Goal: Information Seeking & Learning: Check status

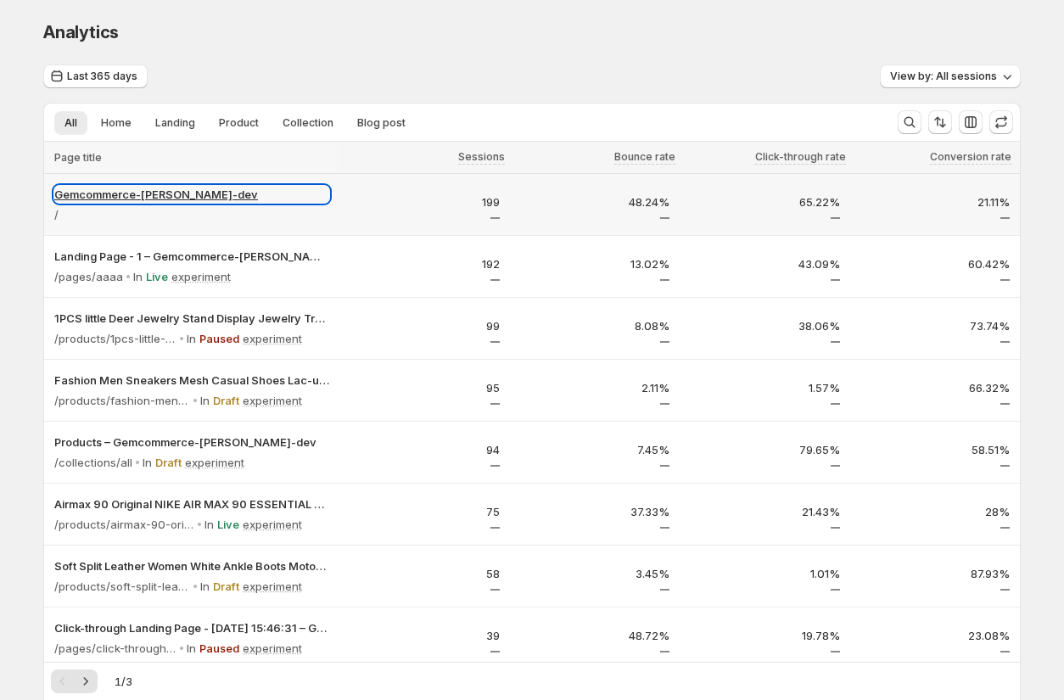
click at [125, 195] on p "Gemcommerce-[PERSON_NAME]-dev" at bounding box center [191, 194] width 275 height 17
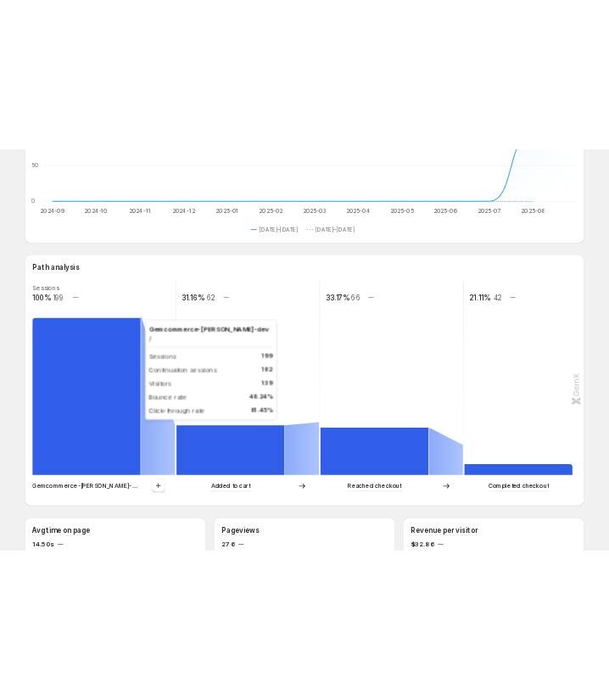
scroll to position [267, 0]
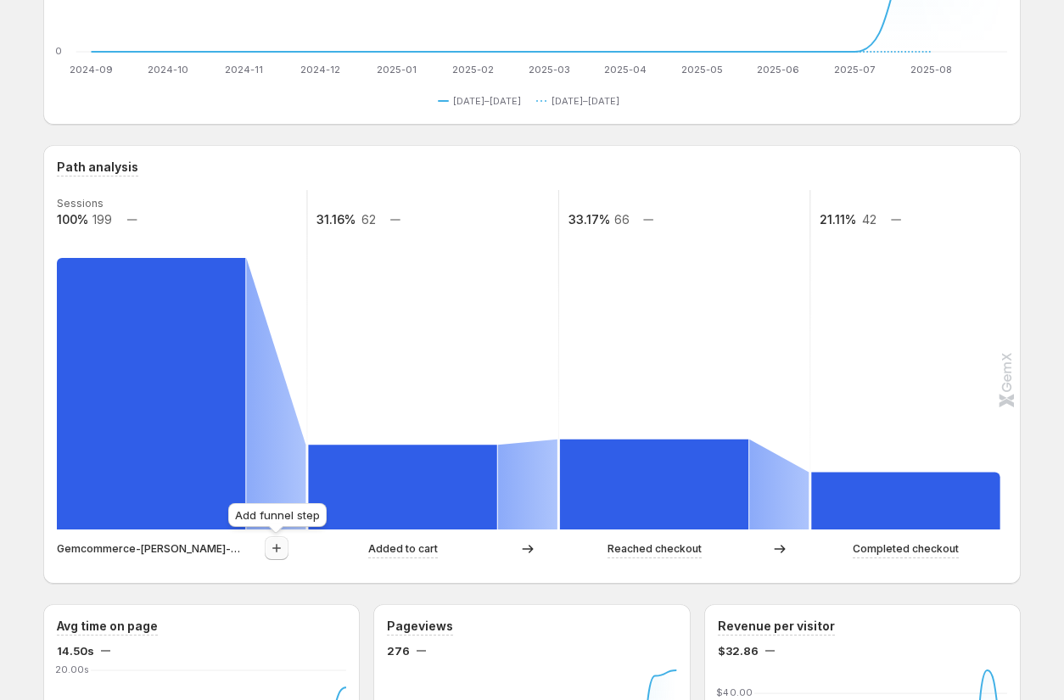
click at [279, 550] on icon "button" at bounding box center [276, 548] width 17 height 17
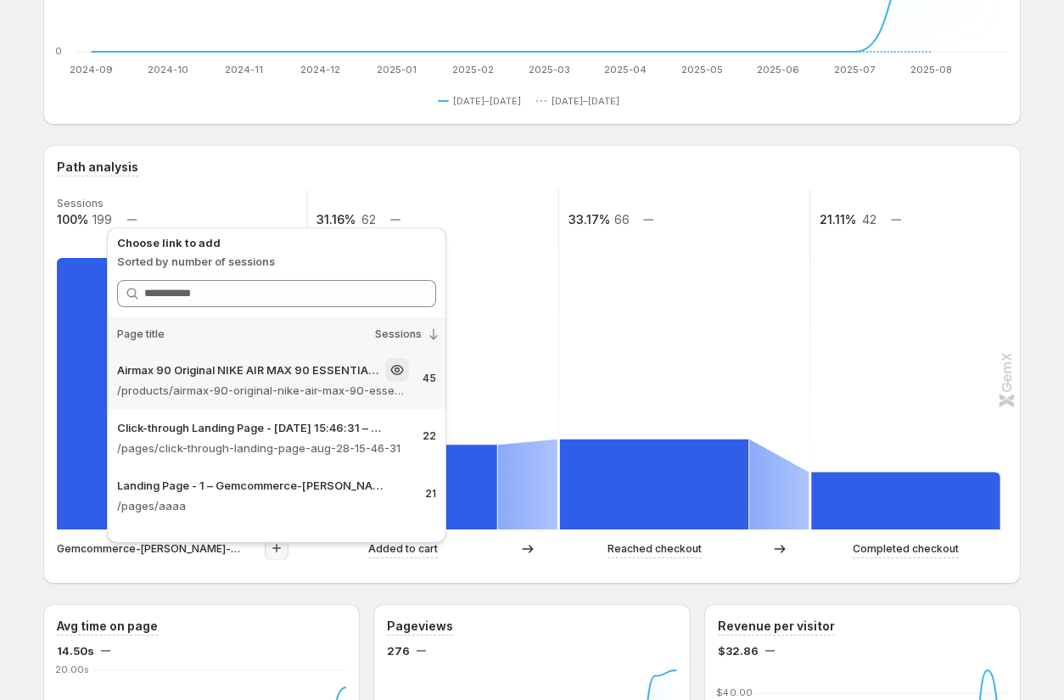
click at [306, 376] on p "Airmax 90 Original NIKE AIR MAX 90 ESSENTIAL men's Running Shoes Sport – Gemcom…" at bounding box center [249, 370] width 265 height 17
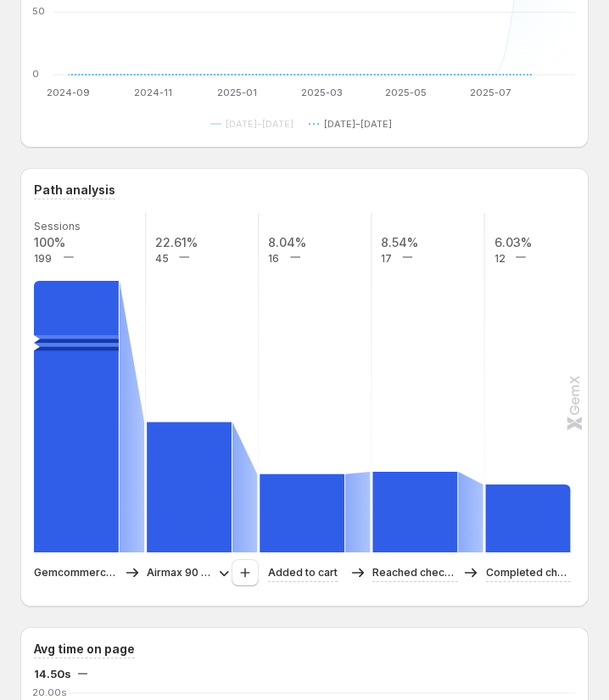
click at [367, 133] on button "[DATE]–[DATE]" at bounding box center [354, 124] width 90 height 20
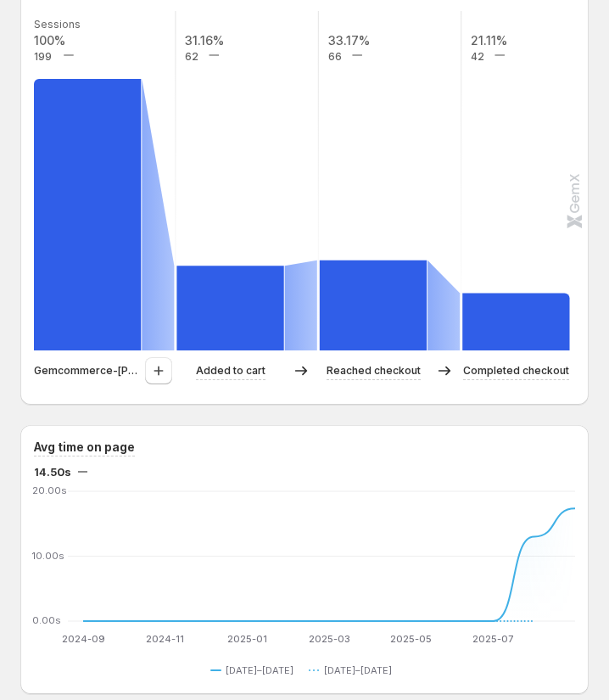
scroll to position [541, 0]
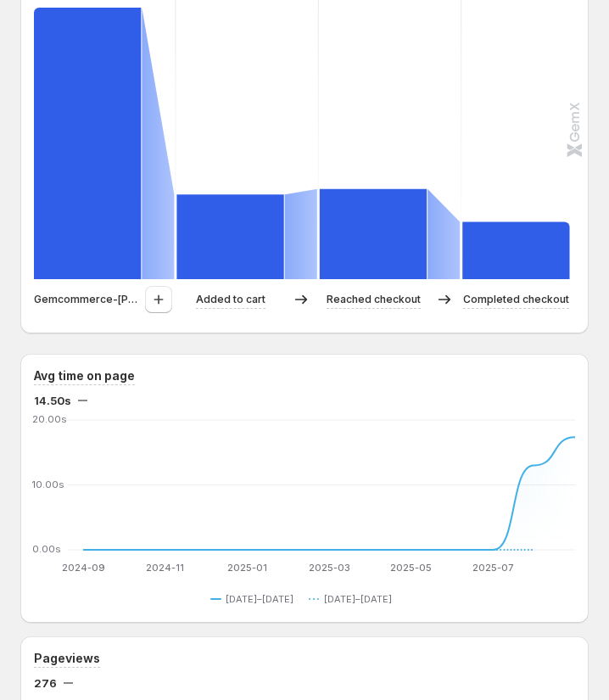
click at [98, 300] on p "Gemcommerce-sandy-dev" at bounding box center [88, 299] width 108 height 17
click at [161, 309] on button "button" at bounding box center [158, 299] width 27 height 27
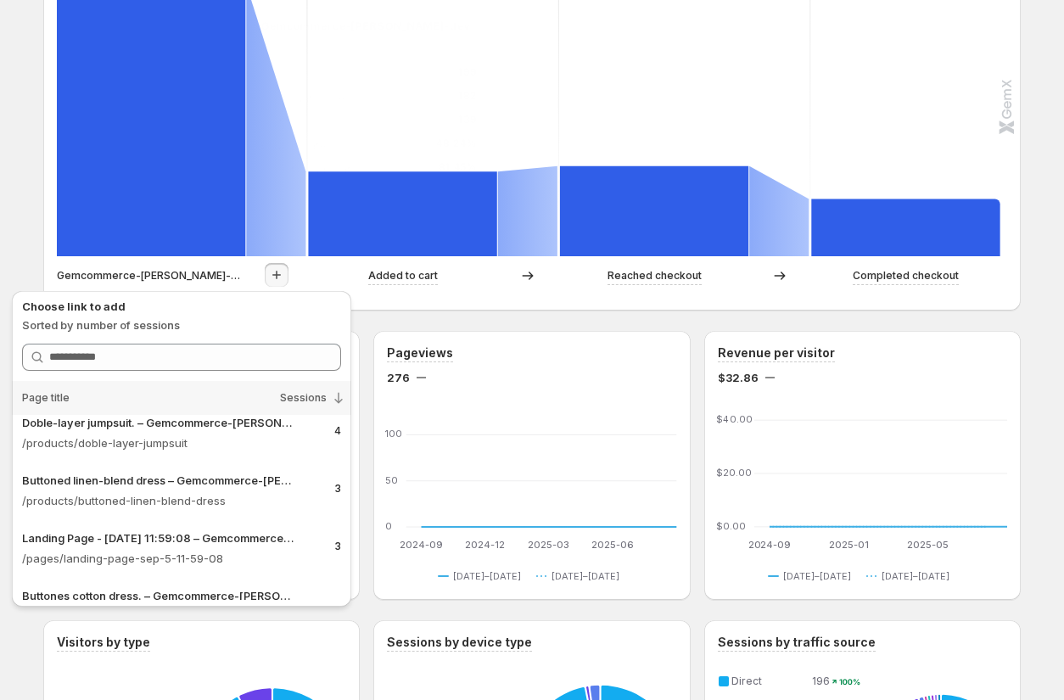
scroll to position [0, 0]
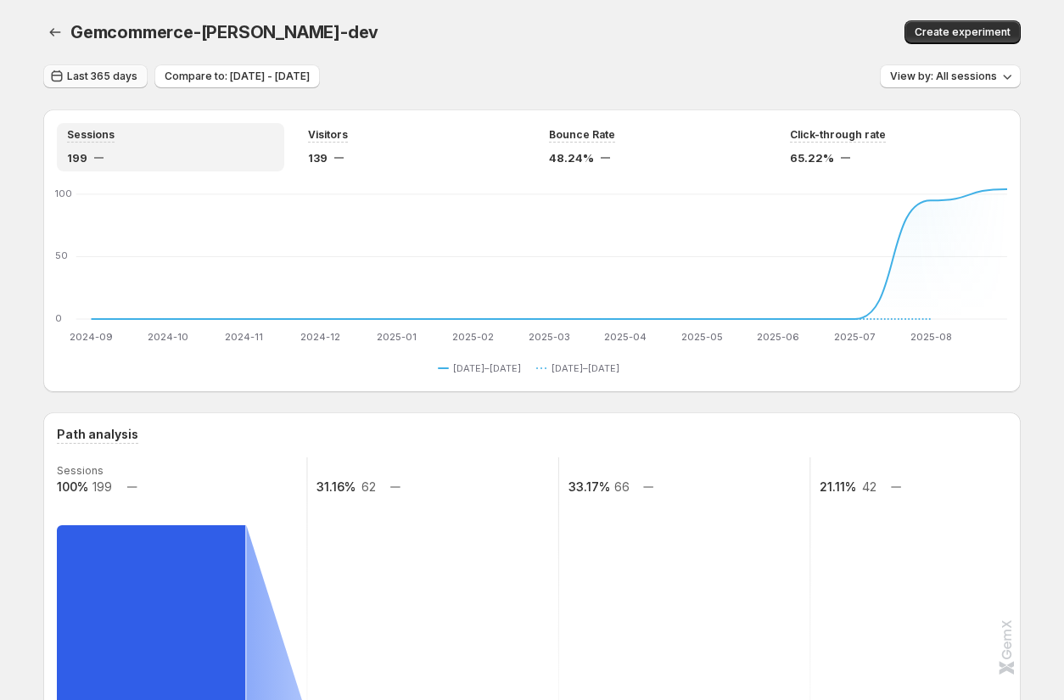
click at [87, 78] on span "Last 365 days" at bounding box center [102, 77] width 70 height 14
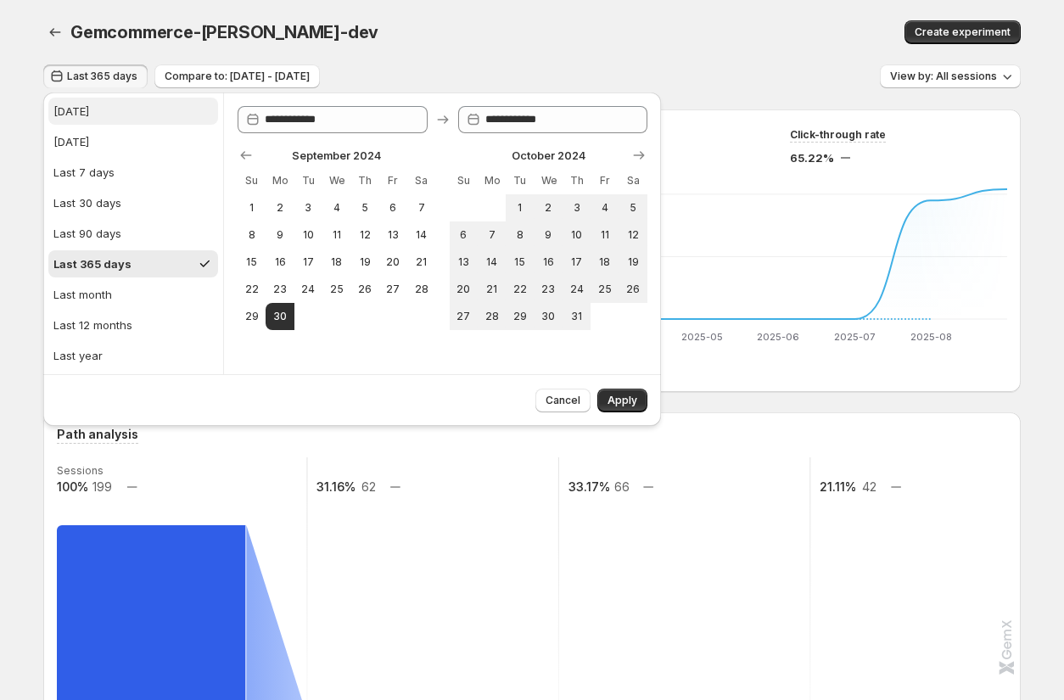
click at [88, 115] on button "Today" at bounding box center [133, 111] width 170 height 27
type input "**********"
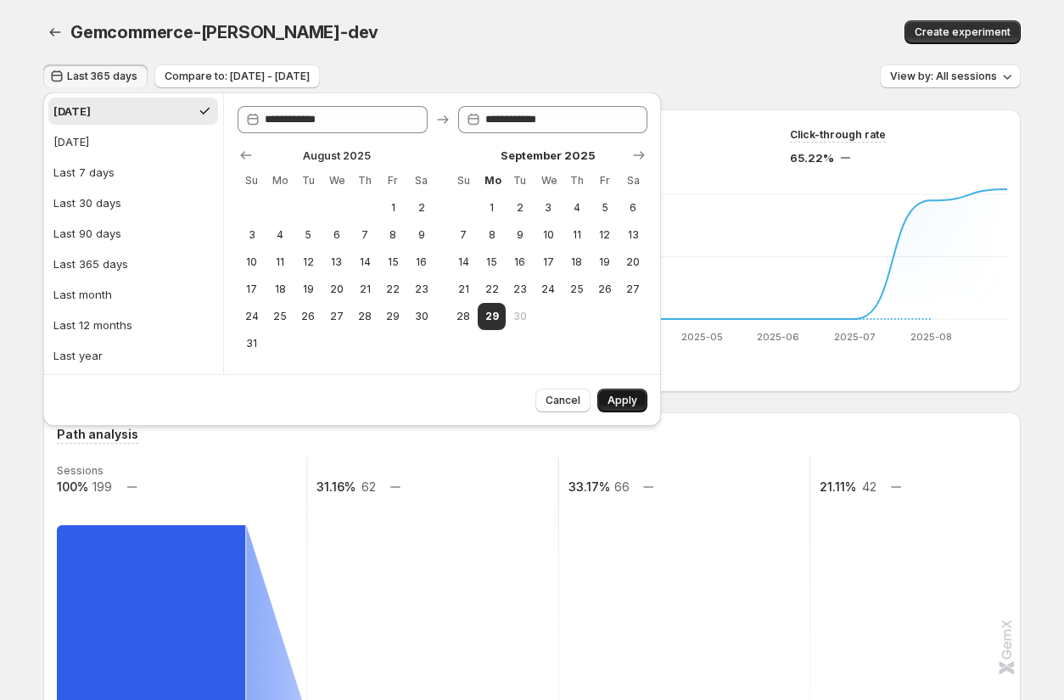
click at [609, 403] on span "Apply" at bounding box center [623, 401] width 30 height 14
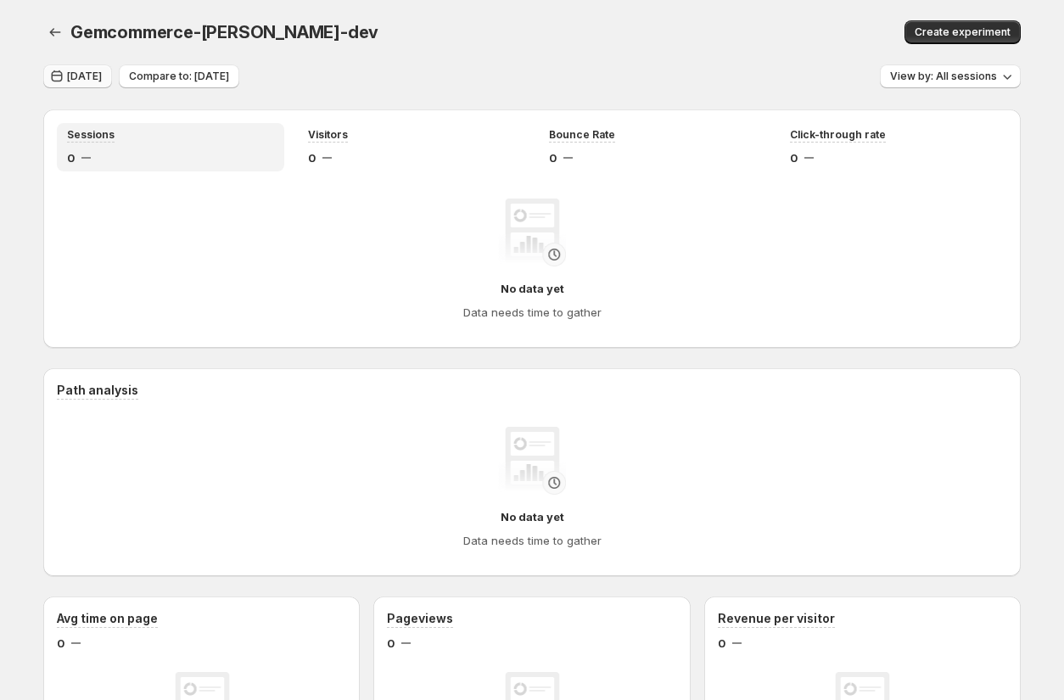
click at [75, 72] on span "Today" at bounding box center [84, 77] width 35 height 14
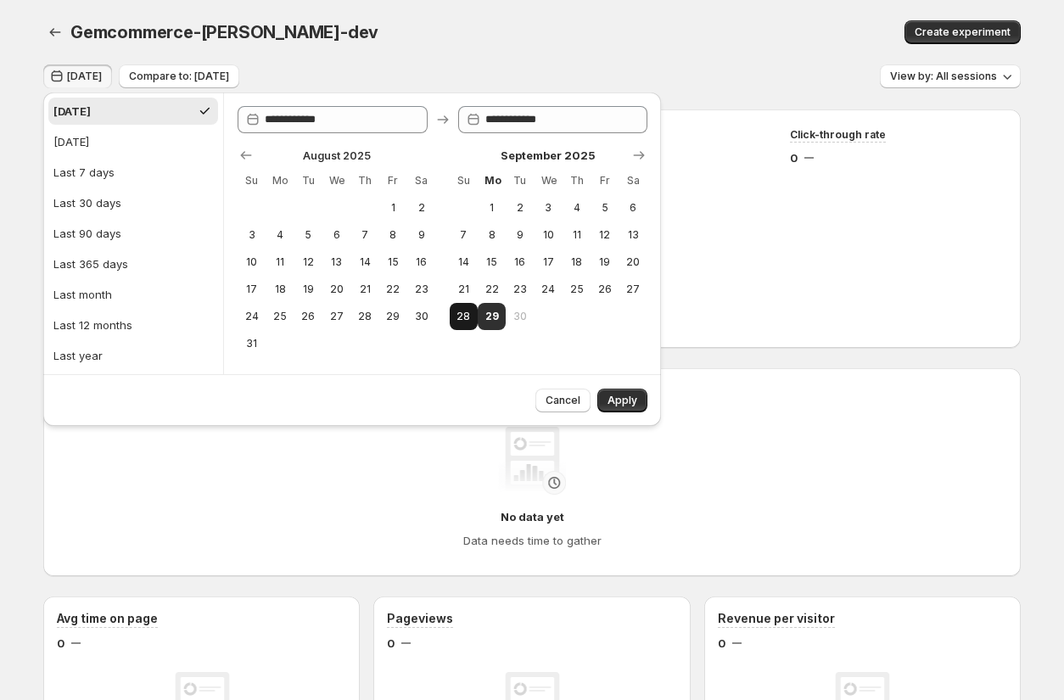
click at [458, 319] on span "28" at bounding box center [464, 317] width 14 height 14
type input "**********"
click at [609, 395] on span "Apply" at bounding box center [623, 401] width 30 height 14
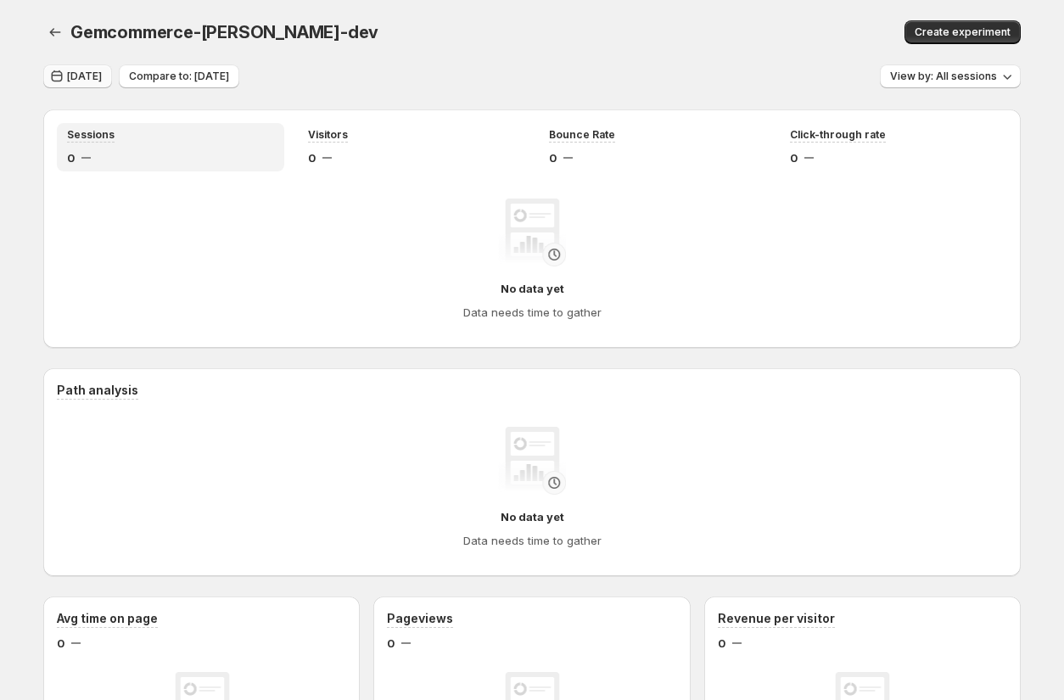
click at [87, 77] on span "Yesterday" at bounding box center [84, 77] width 35 height 14
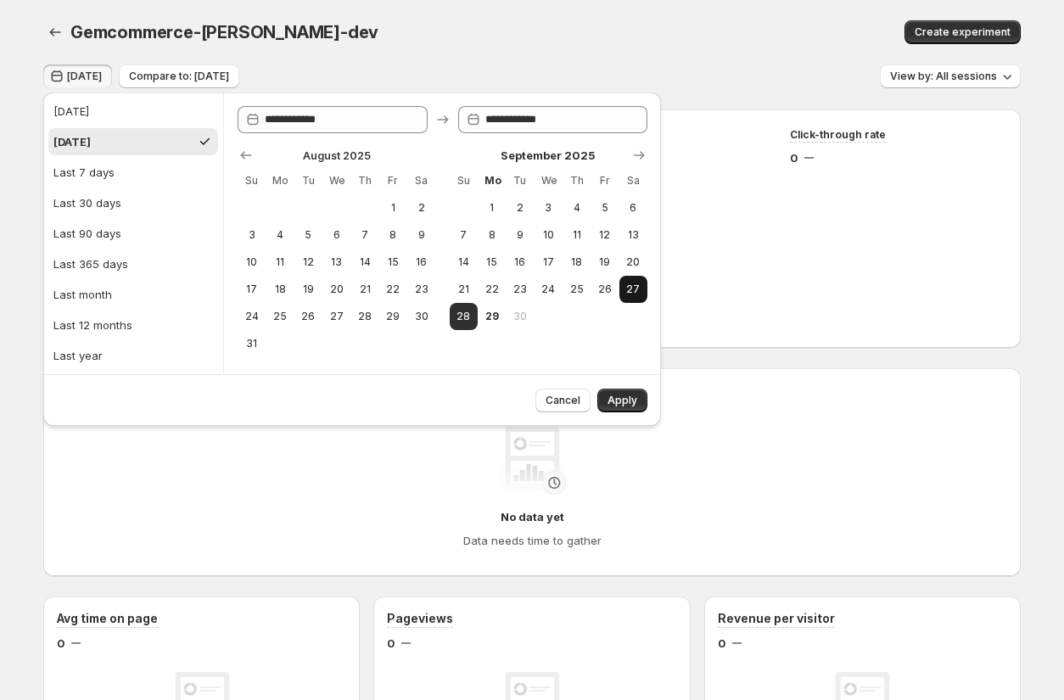
click at [609, 288] on span "27" at bounding box center [633, 290] width 14 height 14
type input "**********"
click at [609, 399] on span "Apply" at bounding box center [623, 401] width 30 height 14
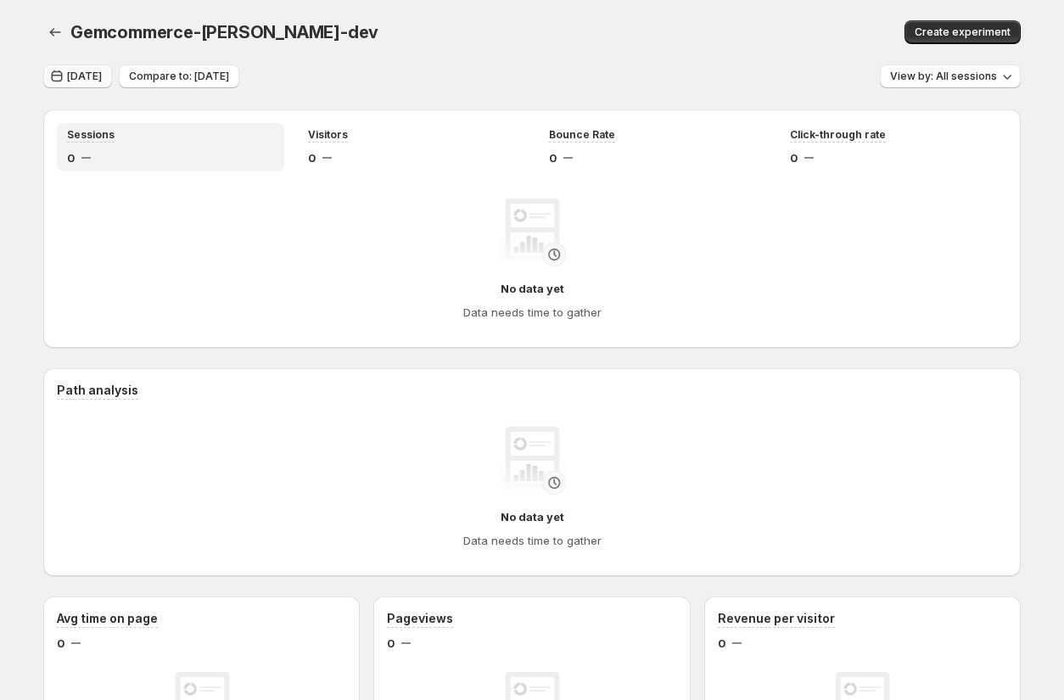
click at [102, 81] on span "Sep 27, 2025" at bounding box center [84, 77] width 35 height 14
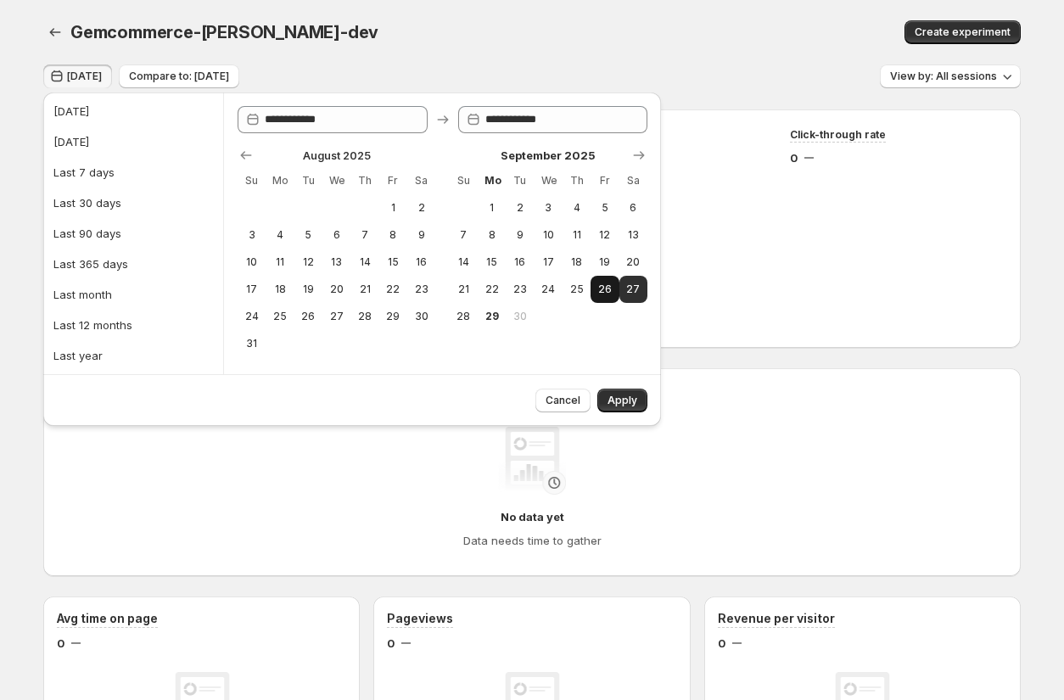
click at [602, 288] on span "26" at bounding box center [605, 290] width 14 height 14
type input "**********"
click at [609, 412] on button "Apply" at bounding box center [623, 401] width 50 height 24
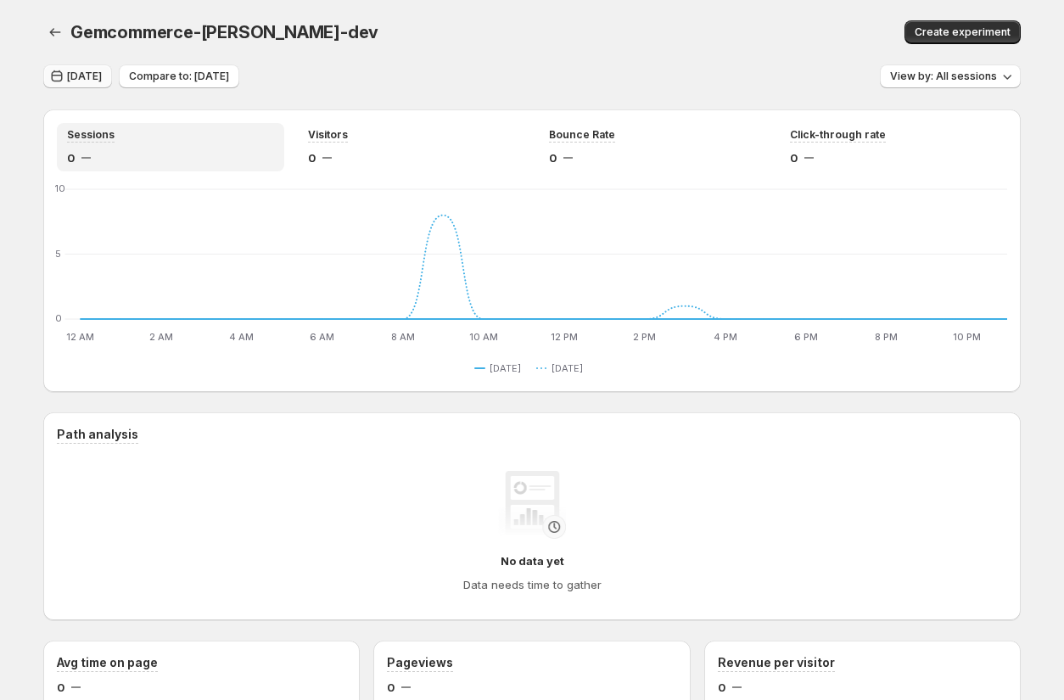
click at [95, 80] on span "Sep 26, 2025" at bounding box center [84, 77] width 35 height 14
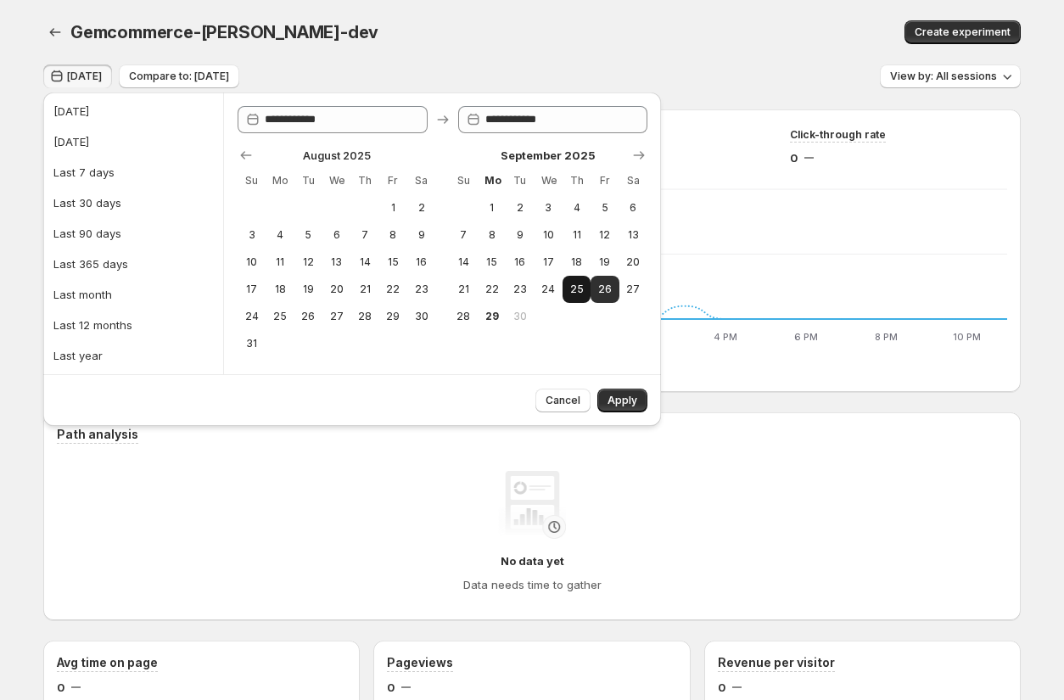
click at [575, 295] on span "25" at bounding box center [577, 290] width 14 height 14
type input "**********"
click at [609, 393] on button "Apply" at bounding box center [623, 401] width 50 height 24
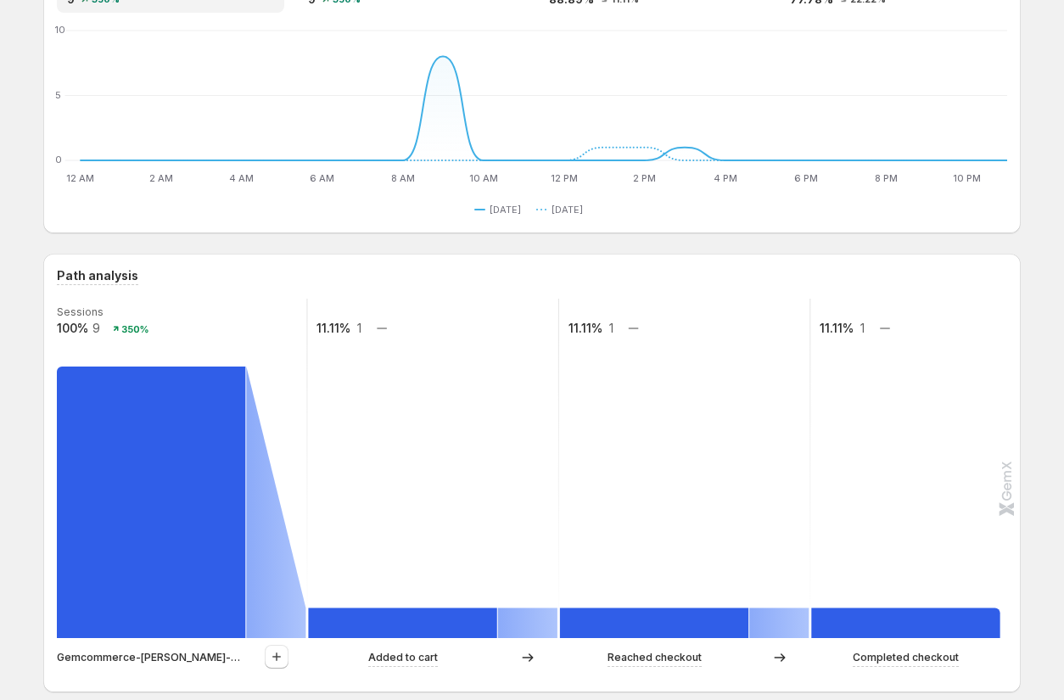
scroll to position [326, 0]
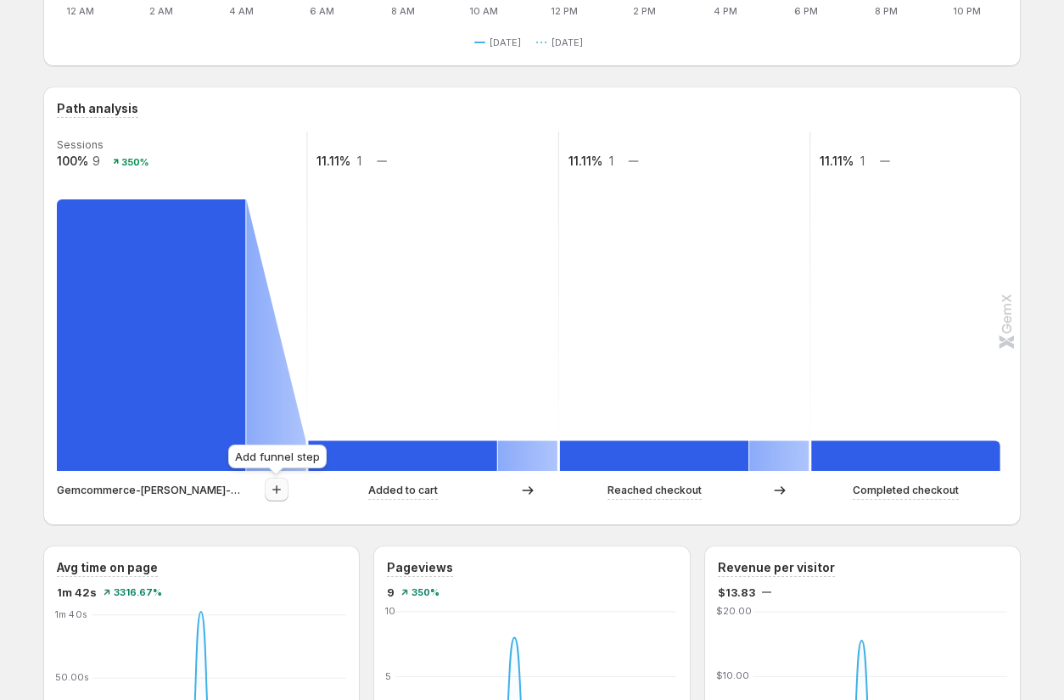
click at [278, 488] on icon "button" at bounding box center [276, 489] width 17 height 17
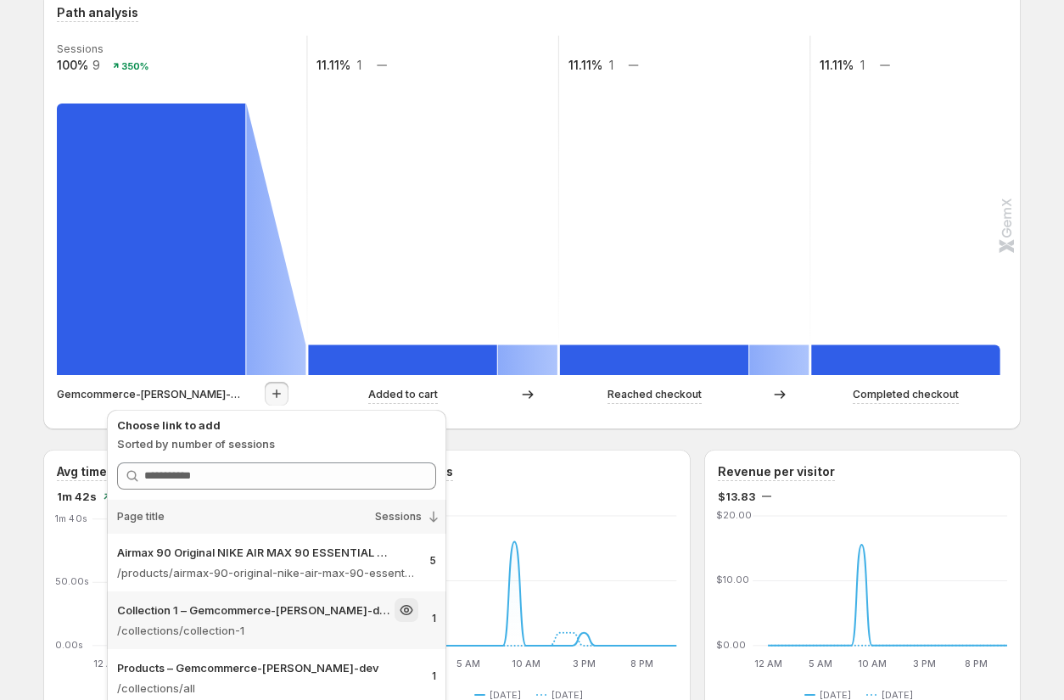
scroll to position [378, 0]
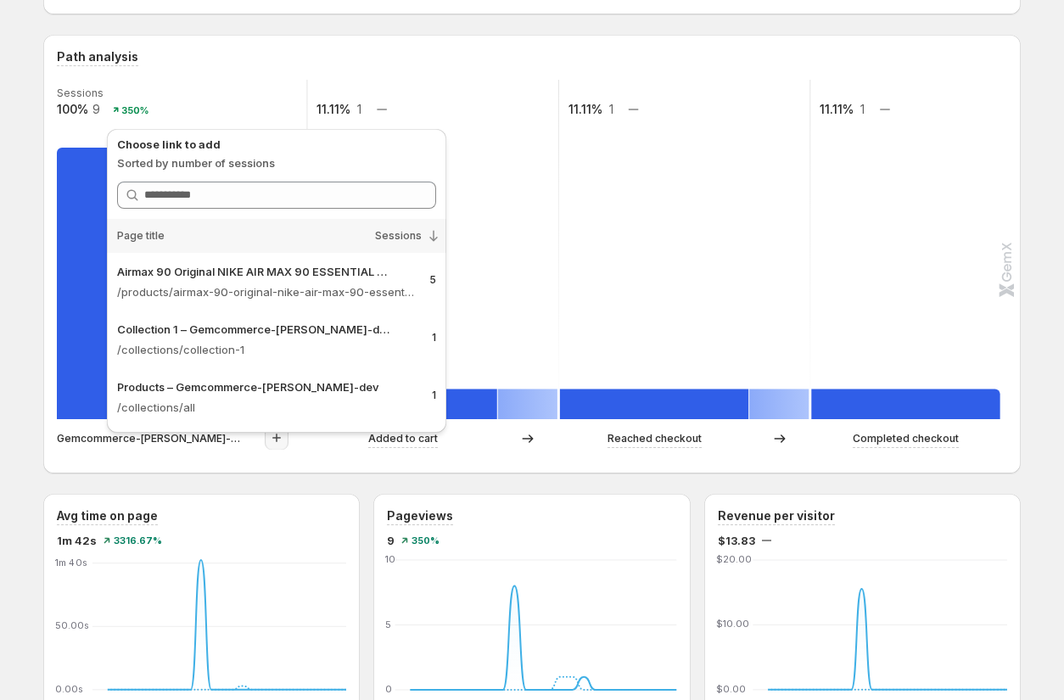
click at [61, 462] on div "Path analysis Sessions 100% 9 350% 11.11% 1 11.11% 1 11.11% 1 Gemcommerce-sandy…" at bounding box center [532, 254] width 978 height 439
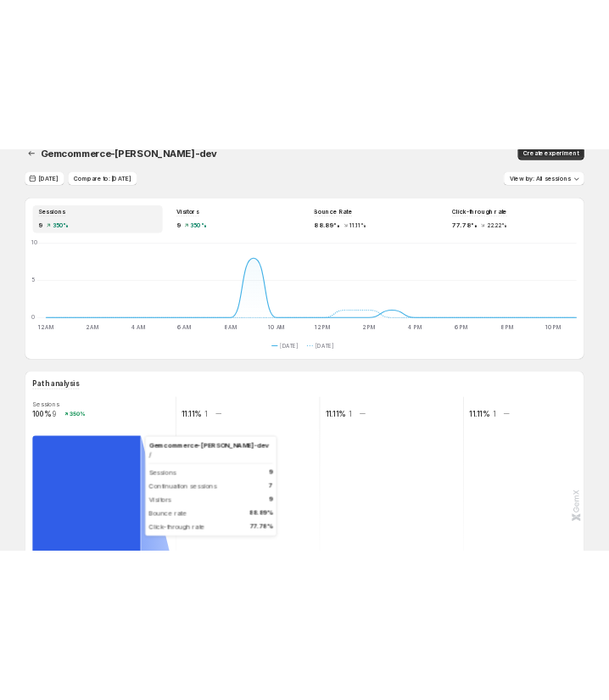
scroll to position [5, 0]
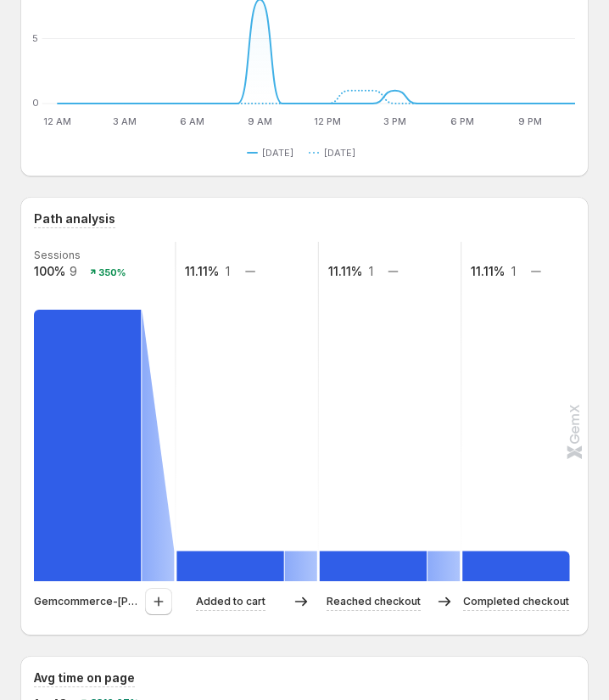
scroll to position [253, 0]
